Goal: Information Seeking & Learning: Compare options

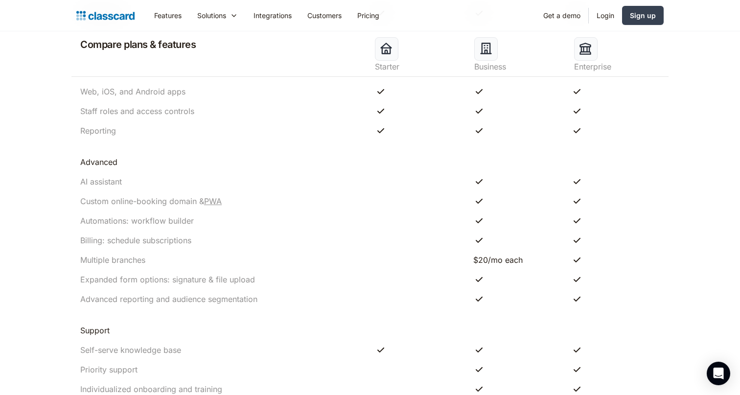
scroll to position [933, 0]
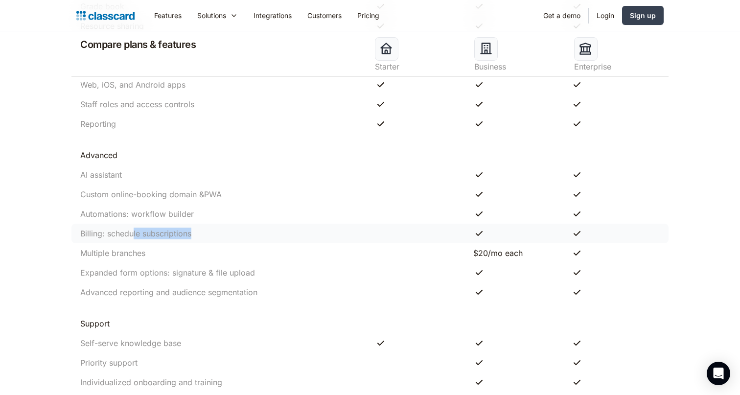
drag, startPoint x: 204, startPoint y: 234, endPoint x: 134, endPoint y: 234, distance: 70.0
click at [134, 234] on div "Billing: schedule subscriptions" at bounding box center [222, 234] width 295 height 12
drag, startPoint x: 80, startPoint y: 231, endPoint x: 214, endPoint y: 238, distance: 133.7
click at [214, 238] on div "Billing: schedule subscriptions" at bounding box center [222, 234] width 295 height 12
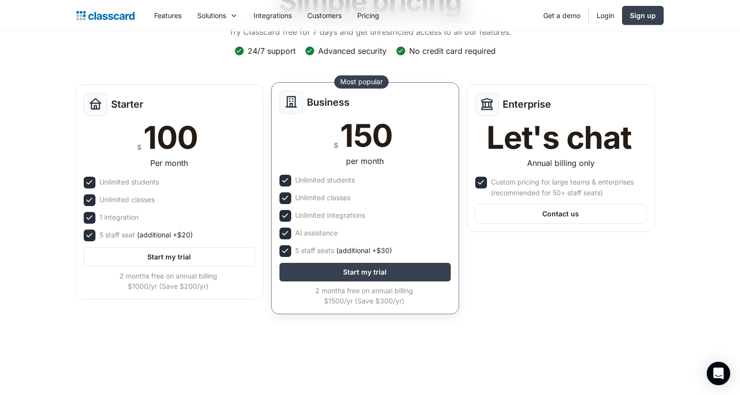
scroll to position [36, 0]
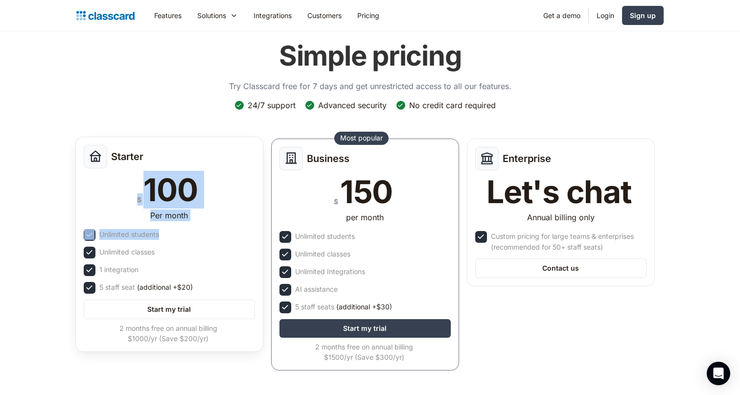
drag, startPoint x: 133, startPoint y: 185, endPoint x: 193, endPoint y: 239, distance: 81.1
click at [193, 239] on div "Starter $ 100 Per month Unlimited students Unlimited classes 1 integration 5 st…" at bounding box center [169, 244] width 188 height 215
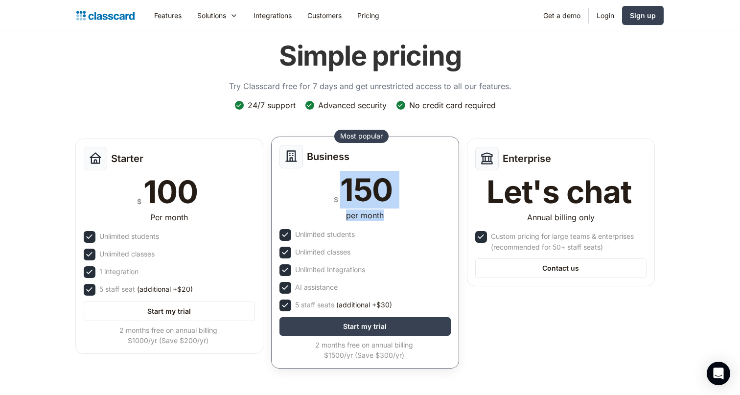
drag, startPoint x: 344, startPoint y: 190, endPoint x: 391, endPoint y: 226, distance: 58.7
click at [391, 226] on div "Business $ 150 per month Unlimited students Unlimited classes Unlimited Integra…" at bounding box center [365, 253] width 188 height 232
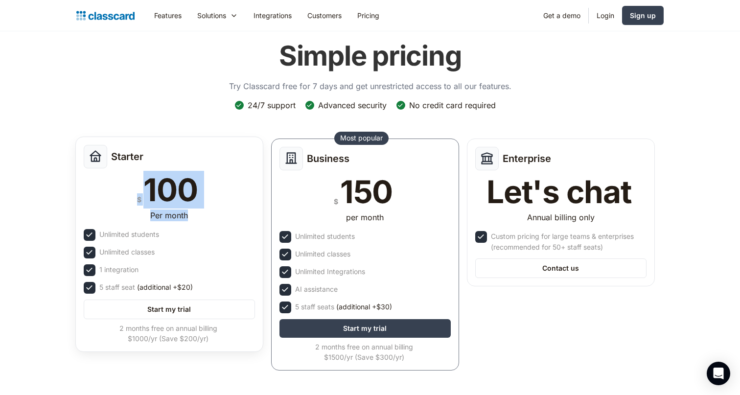
drag, startPoint x: 119, startPoint y: 185, endPoint x: 190, endPoint y: 219, distance: 78.3
click at [190, 219] on div "Starter $ 100 Per month Unlimited students Unlimited classes 1 integration 5 st…" at bounding box center [169, 244] width 188 height 215
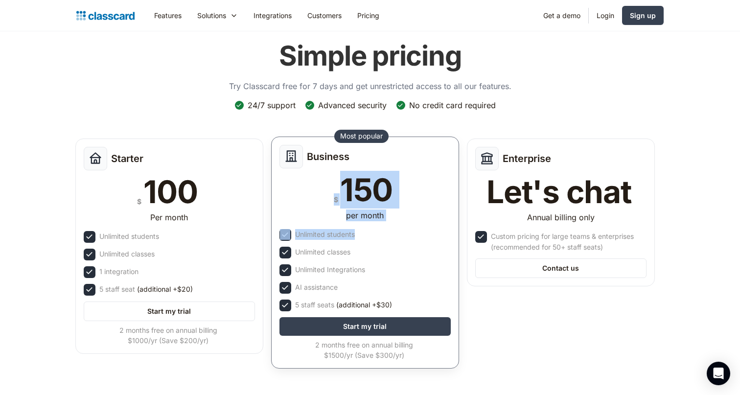
drag, startPoint x: 324, startPoint y: 188, endPoint x: 399, endPoint y: 233, distance: 87.1
click at [399, 233] on div "Business $ 150 per month Unlimited students Unlimited classes Unlimited Integra…" at bounding box center [365, 253] width 188 height 232
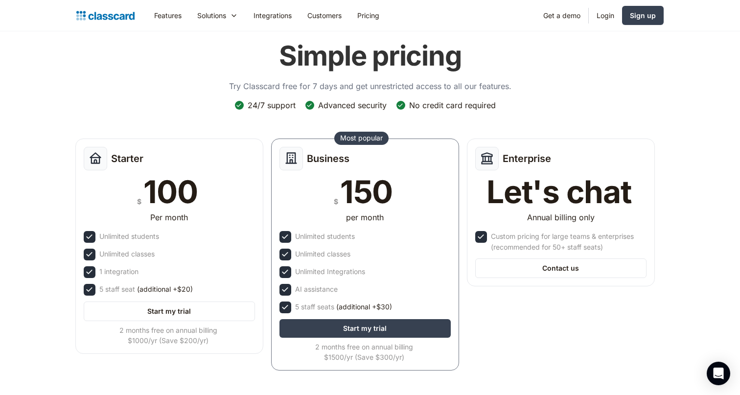
click at [473, 110] on div "No credit card required" at bounding box center [452, 105] width 87 height 11
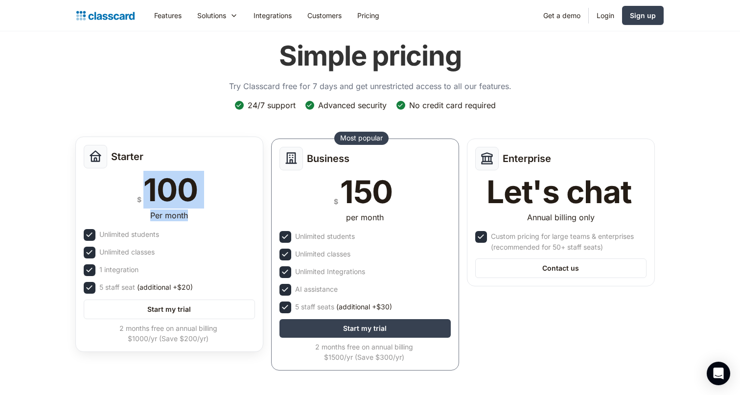
drag, startPoint x: 142, startPoint y: 189, endPoint x: 189, endPoint y: 216, distance: 54.3
click at [190, 216] on div "Starter $ 100 Per month Unlimited students Unlimited classes 1 integration 5 st…" at bounding box center [169, 244] width 188 height 215
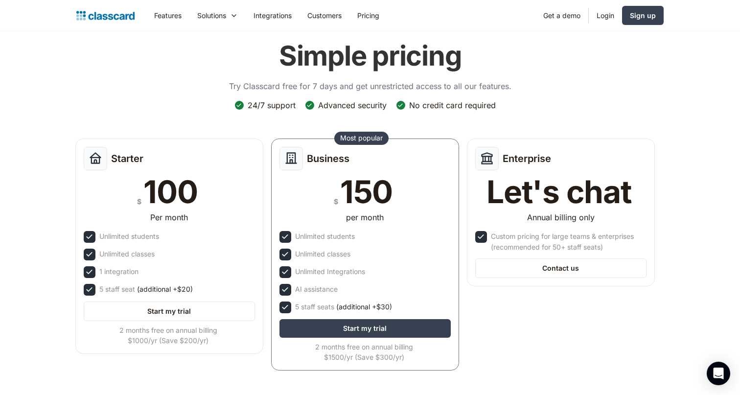
click at [188, 70] on div "Simple pricing Try Classcard free for 7 days and get unrestricted access to all…" at bounding box center [369, 205] width 587 height 350
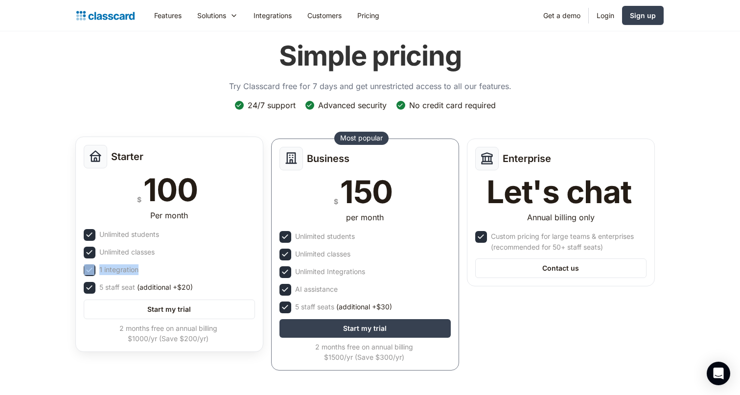
drag, startPoint x: 97, startPoint y: 270, endPoint x: 149, endPoint y: 269, distance: 52.4
click at [150, 269] on div "1 integration" at bounding box center [169, 270] width 171 height 12
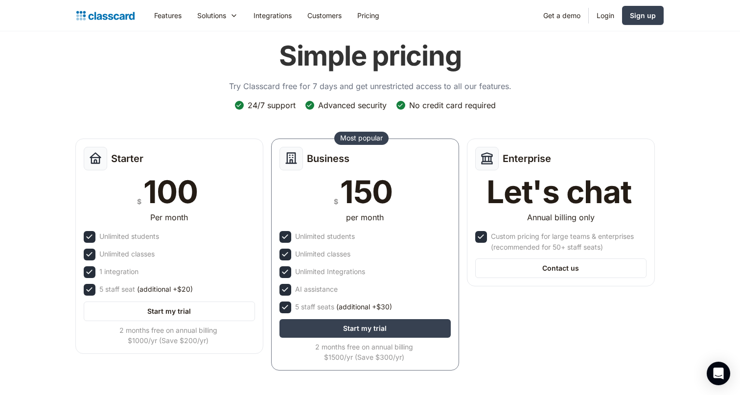
click at [226, 110] on div "Simple pricing Try Classcard free for 7 days and get unrestricted access to all…" at bounding box center [369, 205] width 587 height 350
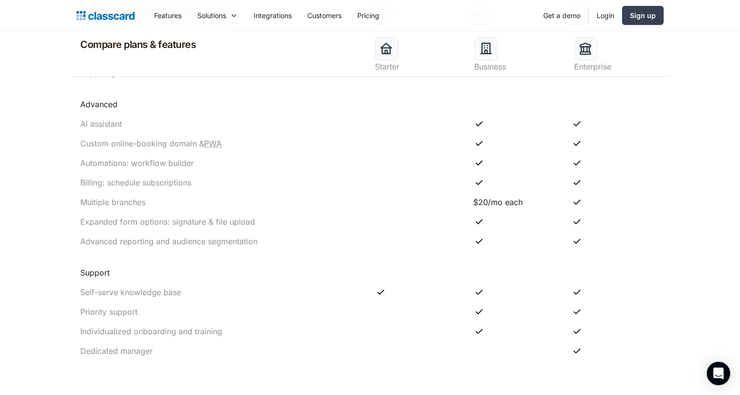
scroll to position [944, 0]
